Goal: Transaction & Acquisition: Book appointment/travel/reservation

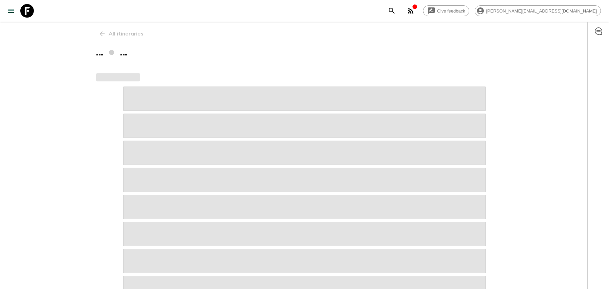
click at [399, 11] on button "search adventures" at bounding box center [392, 11] width 14 height 14
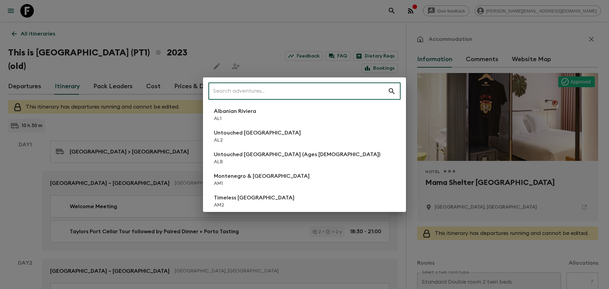
click at [236, 93] on input "text" at bounding box center [297, 91] width 179 height 19
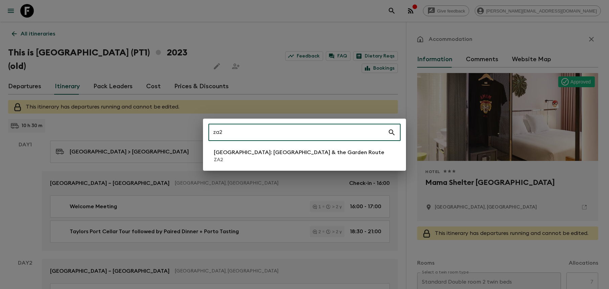
type input "za2"
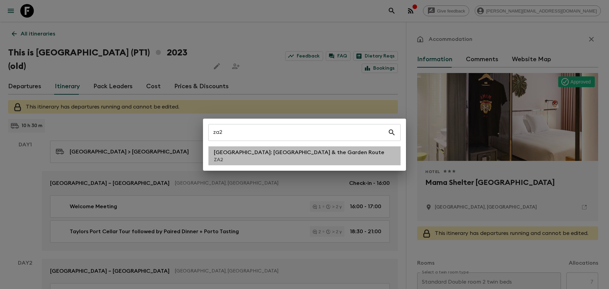
click at [226, 148] on li "[GEOGRAPHIC_DATA]: [GEOGRAPHIC_DATA] & the Garden Route ZA2" at bounding box center [304, 155] width 192 height 19
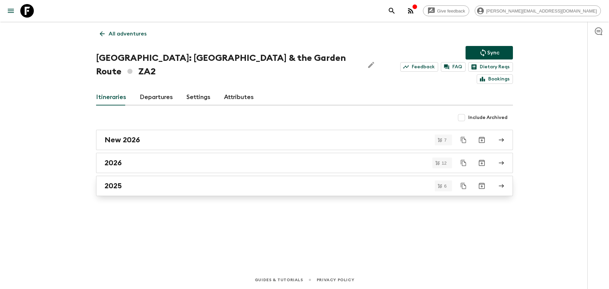
click at [192, 182] on div "2025" at bounding box center [298, 186] width 387 height 9
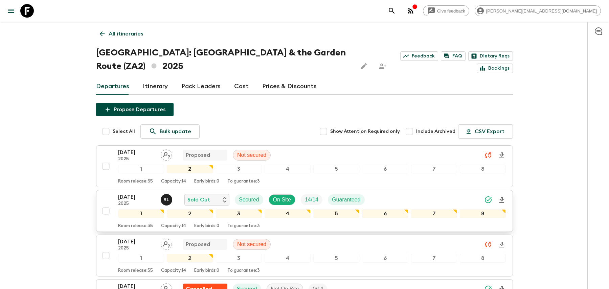
click at [403, 201] on div "[DATE] 2025 [PERSON_NAME] Sold Out Secured On Site 14 / 14 Guaranteed" at bounding box center [312, 200] width 388 height 14
